Goal: Use online tool/utility: Use online tool/utility

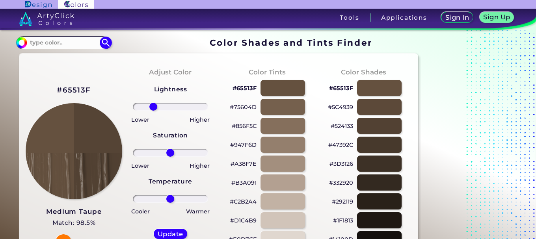
drag, startPoint x: 170, startPoint y: 106, endPoint x: 153, endPoint y: 110, distance: 16.6
type input "-51"
click at [153, 110] on input "range" at bounding box center [171, 107] width 76 height 8
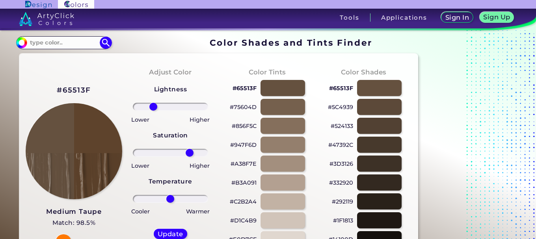
drag, startPoint x: 172, startPoint y: 153, endPoint x: 190, endPoint y: 153, distance: 17.8
type input "57"
click at [190, 153] on input "range" at bounding box center [171, 153] width 76 height 8
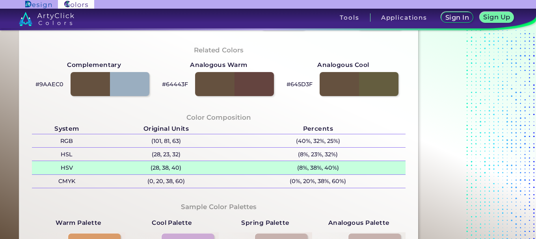
scroll to position [197, 0]
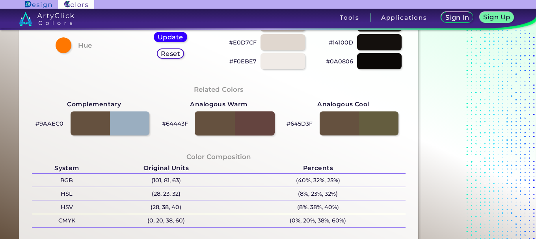
click at [209, 127] on div at bounding box center [235, 124] width 80 height 24
type input "#64443f"
type input "0"
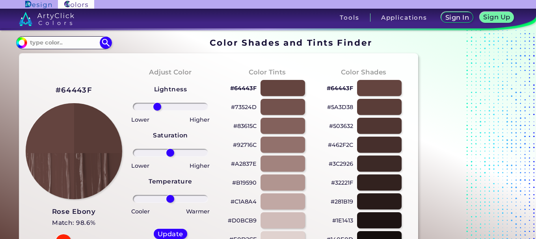
drag, startPoint x: 171, startPoint y: 105, endPoint x: 157, endPoint y: 107, distance: 13.9
type input "-39"
click at [157, 107] on input "range" at bounding box center [171, 107] width 76 height 8
drag, startPoint x: 173, startPoint y: 153, endPoint x: 158, endPoint y: 157, distance: 15.0
type input "-37"
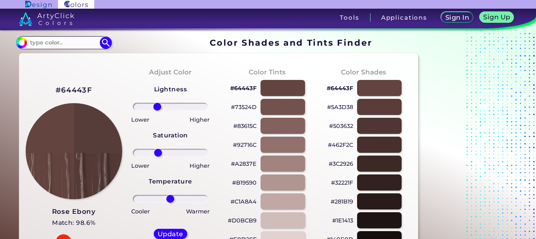
click at [158, 157] on input "range" at bounding box center [171, 153] width 76 height 8
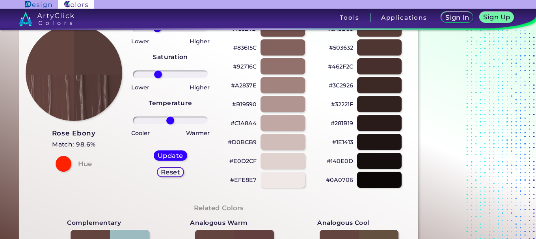
scroll to position [79, 0]
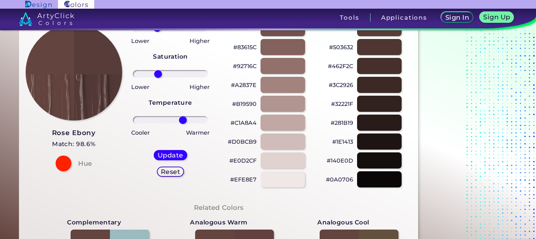
drag, startPoint x: 170, startPoint y: 122, endPoint x: 183, endPoint y: 121, distance: 13.0
type input "37"
click at [183, 121] on input "range" at bounding box center [171, 120] width 76 height 8
click at [166, 172] on h5 "Reset" at bounding box center [170, 171] width 21 height 7
type input "0"
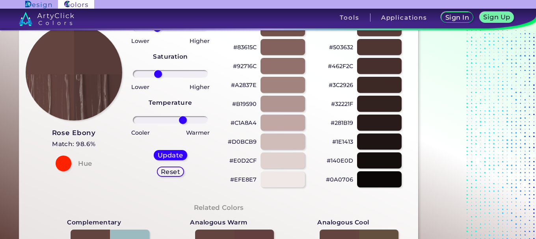
type input "0"
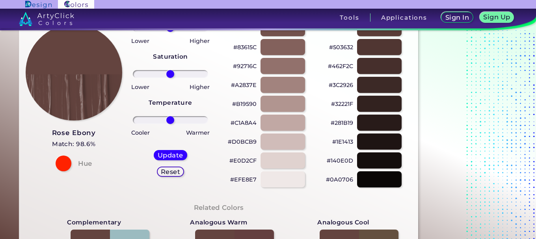
scroll to position [0, 0]
